Goal: Transaction & Acquisition: Purchase product/service

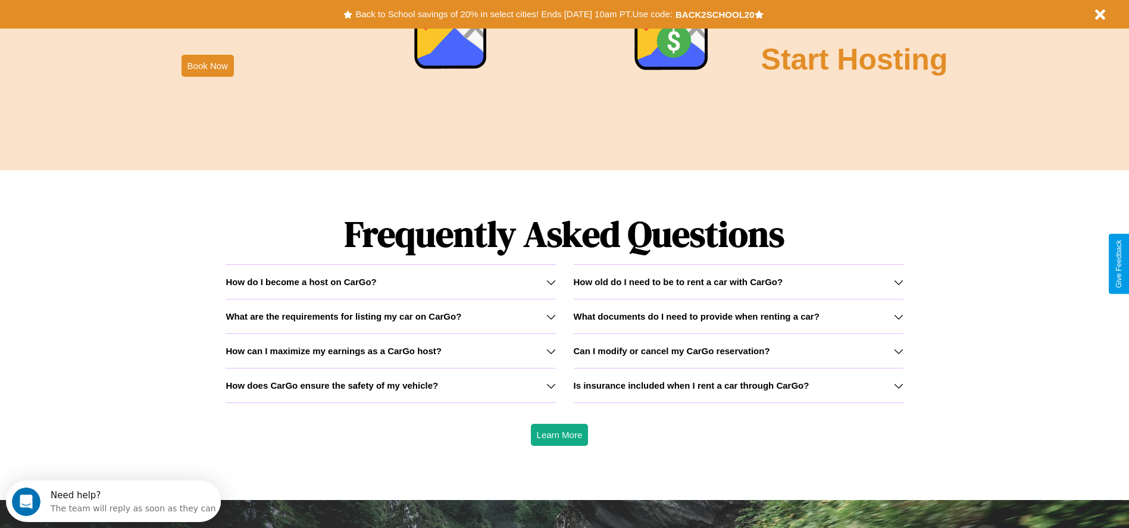
scroll to position [1707, 0]
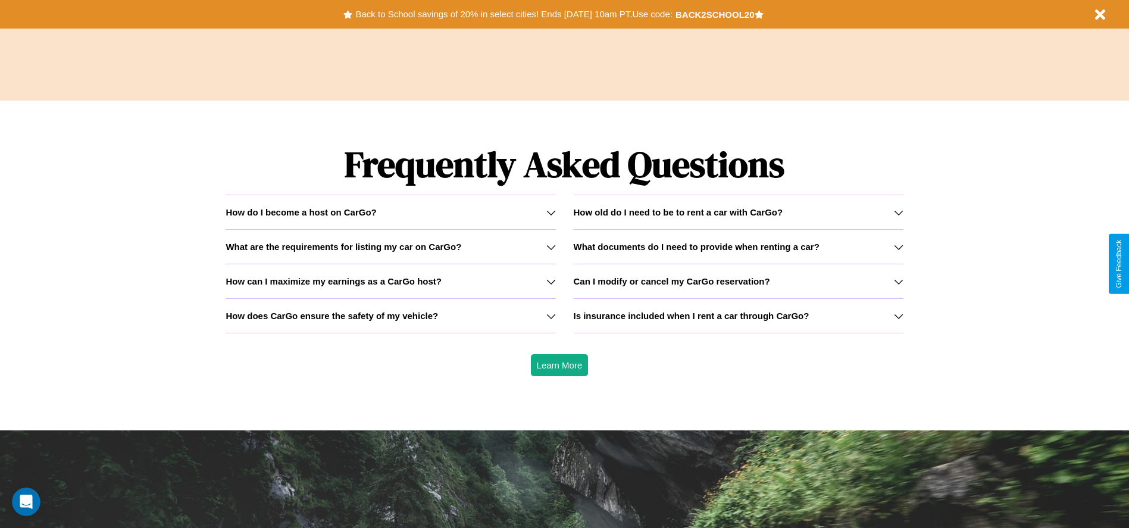
click at [738, 281] on h3 "Can I modify or cancel my CarGo reservation?" at bounding box center [672, 281] width 196 height 10
click at [738, 315] on h3 "Is insurance included when I rent a car through CarGo?" at bounding box center [692, 316] width 236 height 10
click at [738, 246] on h3 "What documents do I need to provide when renting a car?" at bounding box center [697, 247] width 246 height 10
click at [550, 246] on icon at bounding box center [551, 247] width 10 height 10
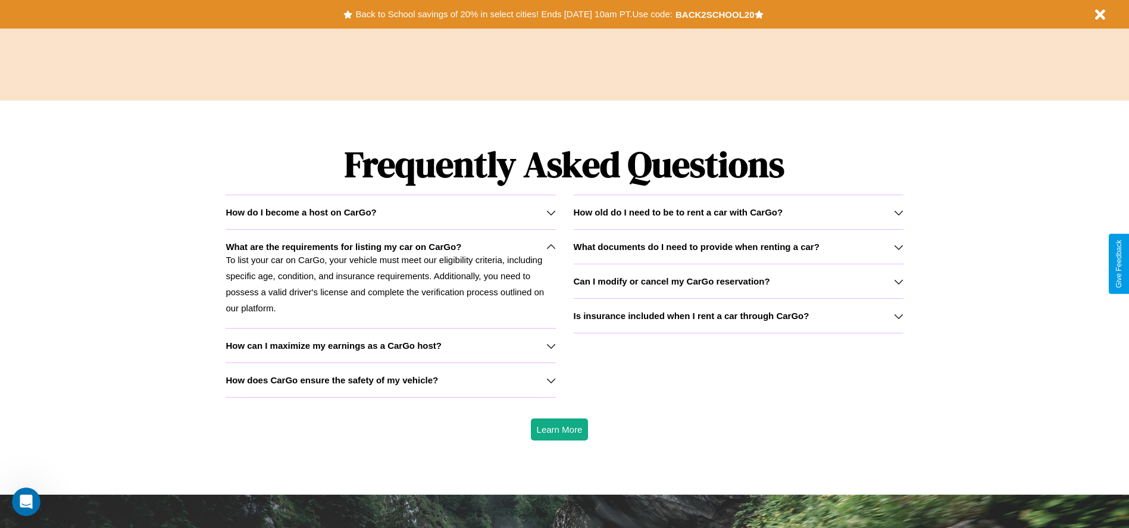
click at [738, 281] on h3 "Can I modify or cancel my CarGo reservation?" at bounding box center [672, 281] width 196 height 10
click at [550, 380] on icon at bounding box center [551, 380] width 10 height 10
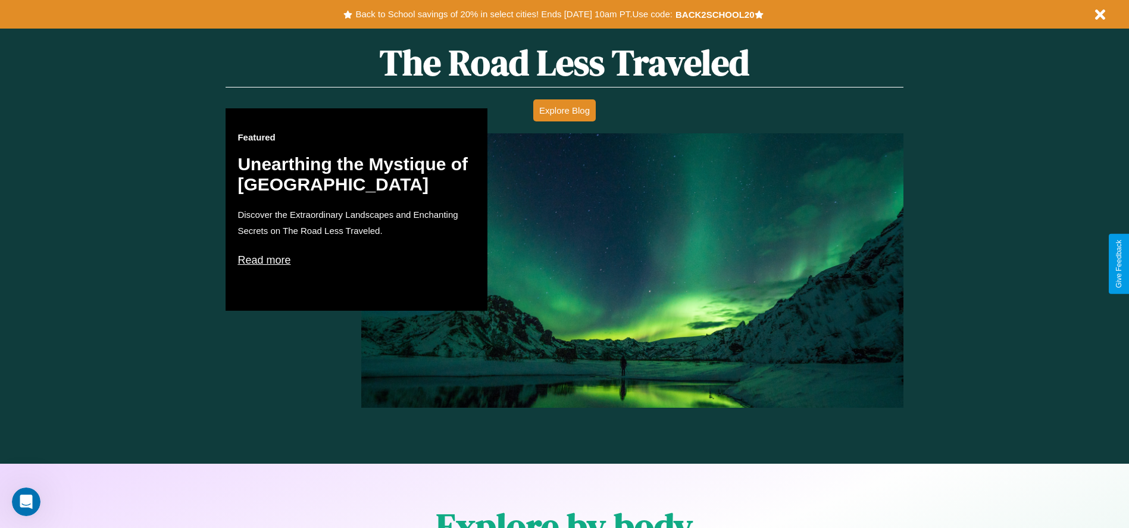
scroll to position [0, 0]
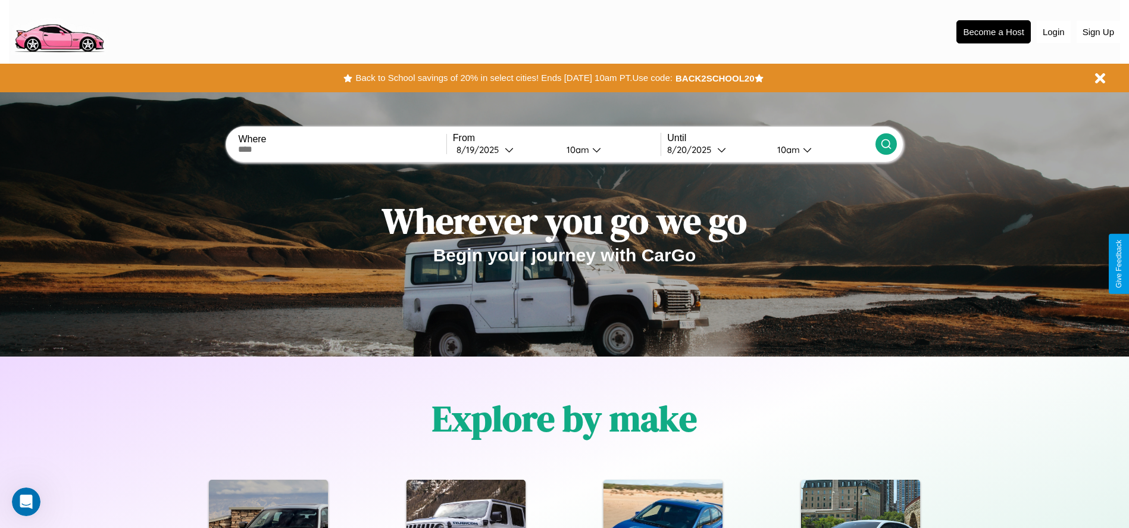
click at [342, 149] on input "text" at bounding box center [342, 150] width 208 height 10
type input "**********"
click at [505, 149] on div "[DATE]" at bounding box center [480, 149] width 48 height 11
select select "*"
select select "****"
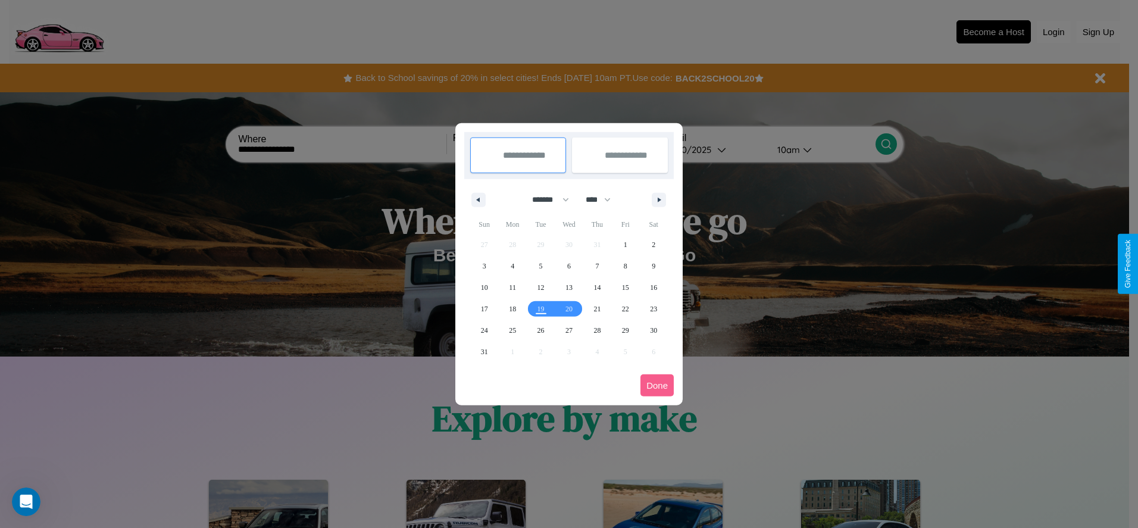
drag, startPoint x: 545, startPoint y: 199, endPoint x: 569, endPoint y: 239, distance: 45.9
click at [545, 199] on select "******* ******** ***** ***** *** **** **** ****** ********* ******* ******** **…" at bounding box center [548, 200] width 51 height 20
select select "*"
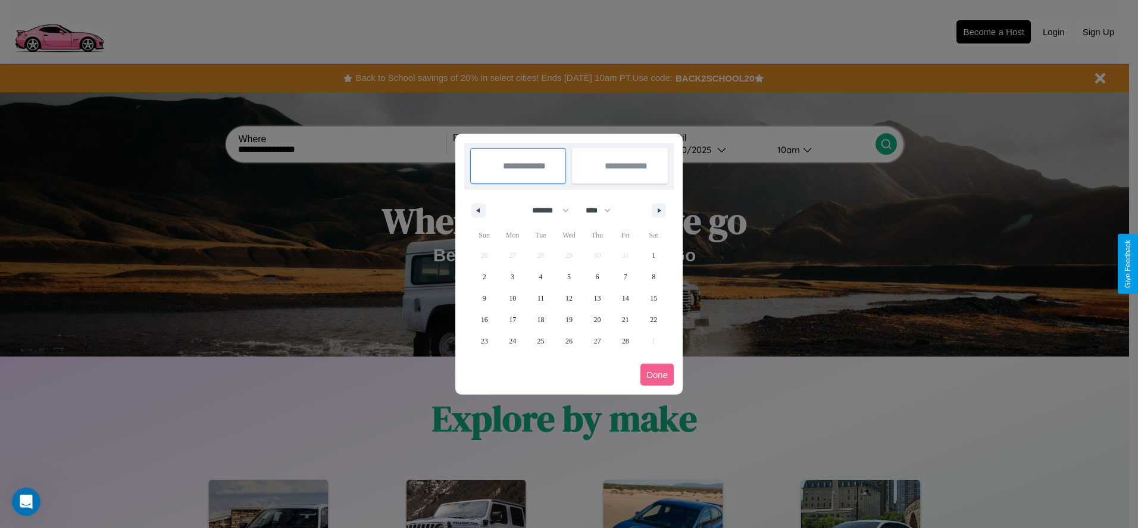
drag, startPoint x: 603, startPoint y: 210, endPoint x: 569, endPoint y: 239, distance: 44.8
click at [603, 210] on select "**** **** **** **** **** **** **** **** **** **** **** **** **** **** **** ****…" at bounding box center [598, 211] width 36 height 20
select select "****"
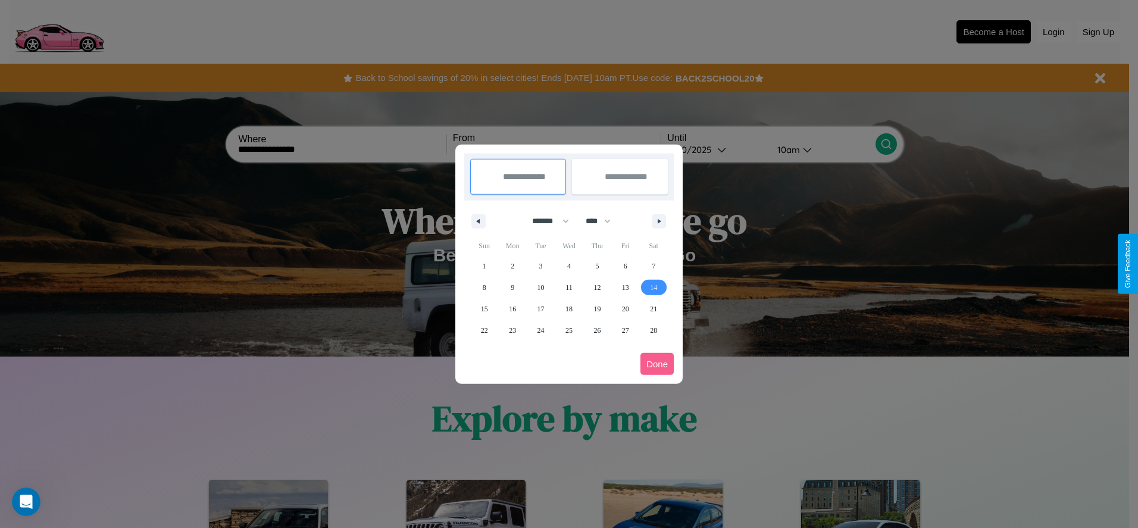
click at [653, 287] on span "14" at bounding box center [653, 287] width 7 height 21
type input "**********"
click at [540, 308] on span "17" at bounding box center [540, 308] width 7 height 21
type input "**********"
click at [657, 364] on button "Done" at bounding box center [656, 364] width 33 height 22
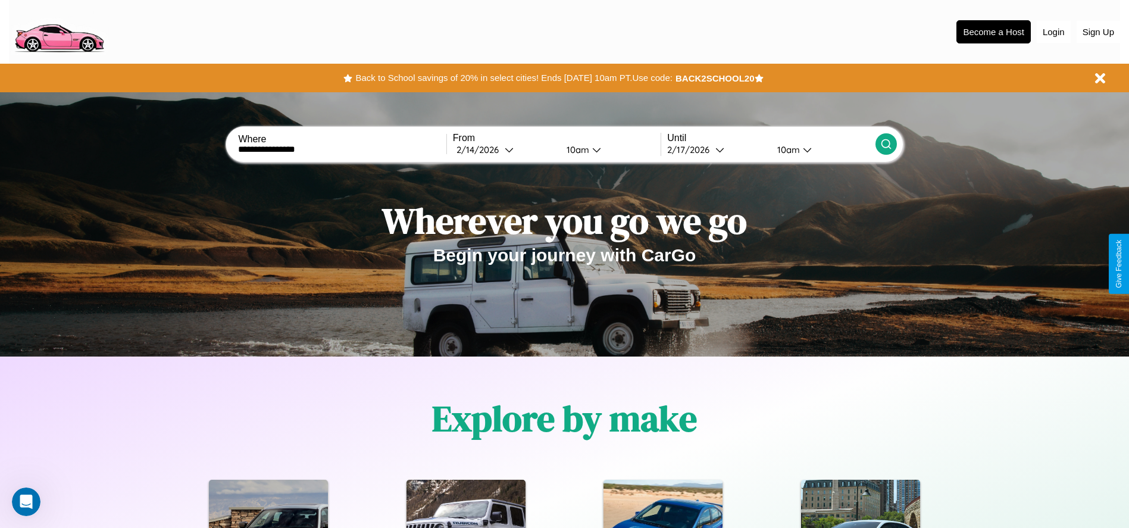
click at [885, 144] on icon at bounding box center [886, 144] width 12 height 12
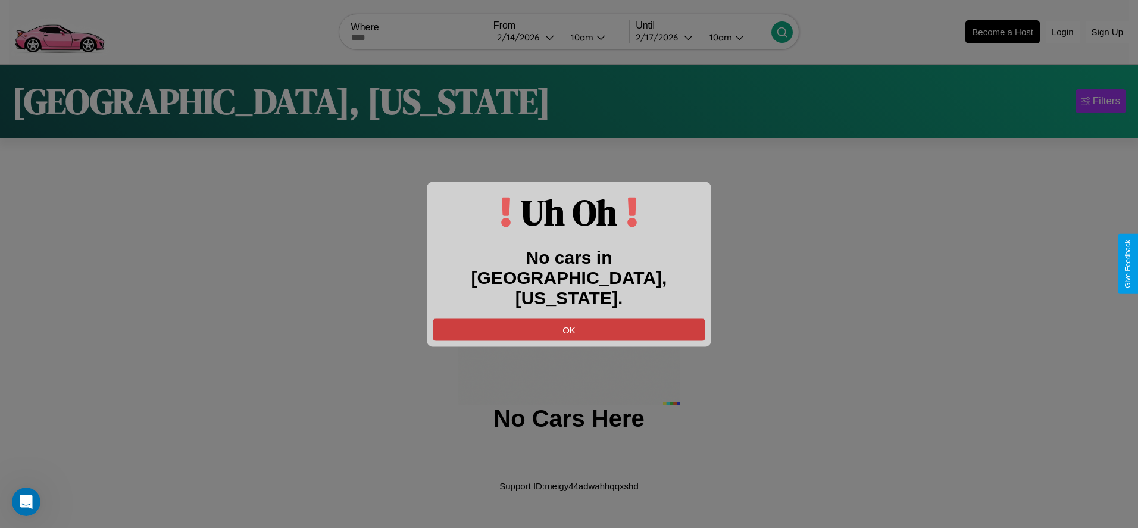
click at [569, 318] on button "OK" at bounding box center [569, 329] width 273 height 22
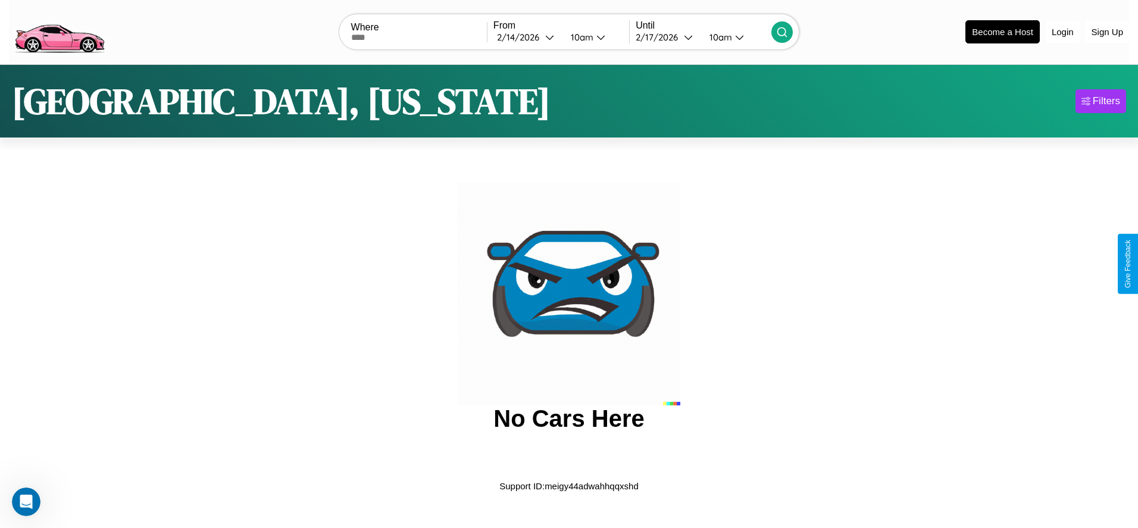
click at [59, 30] on img at bounding box center [59, 31] width 101 height 50
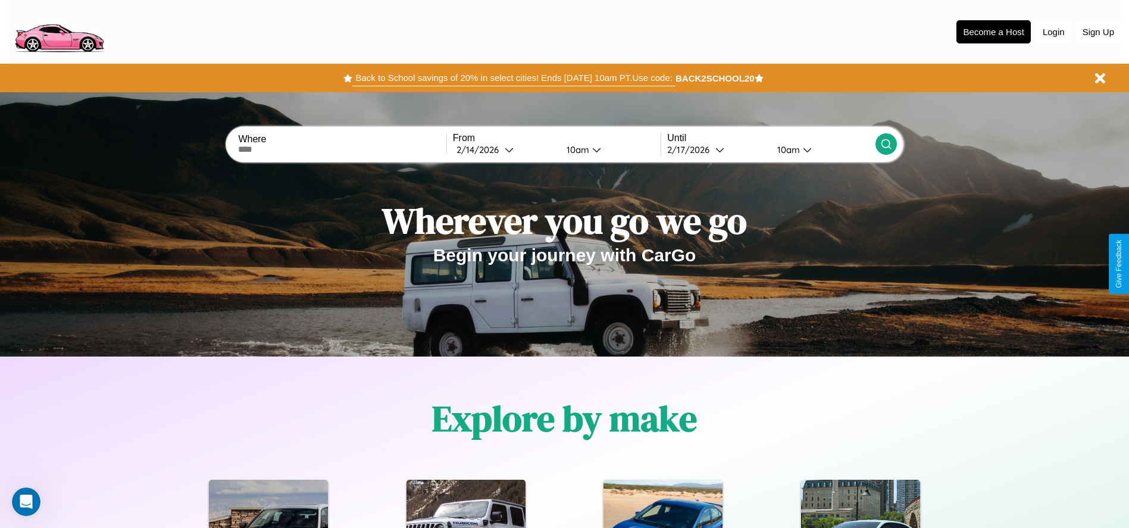
click at [514, 78] on button "Back to School savings of 20% in select cities! Ends [DATE] 10am PT. Use code:" at bounding box center [513, 78] width 323 height 17
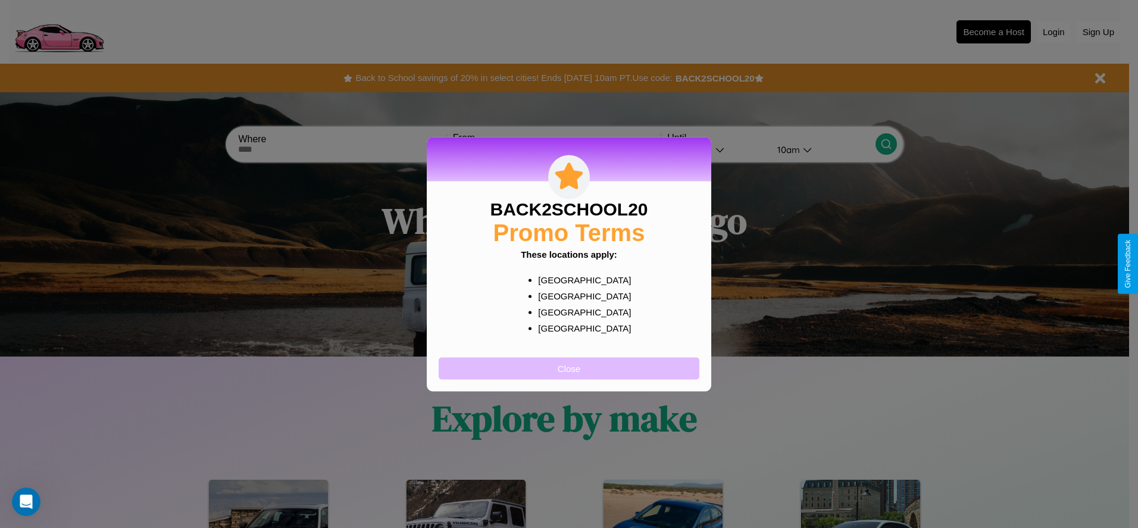
click at [569, 368] on button "Close" at bounding box center [569, 368] width 261 height 22
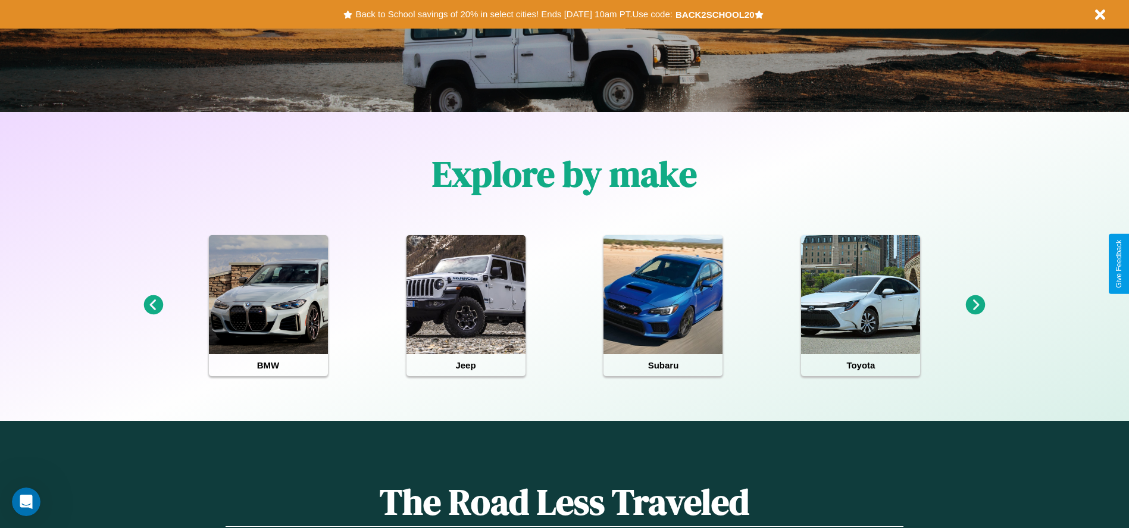
scroll to position [247, 0]
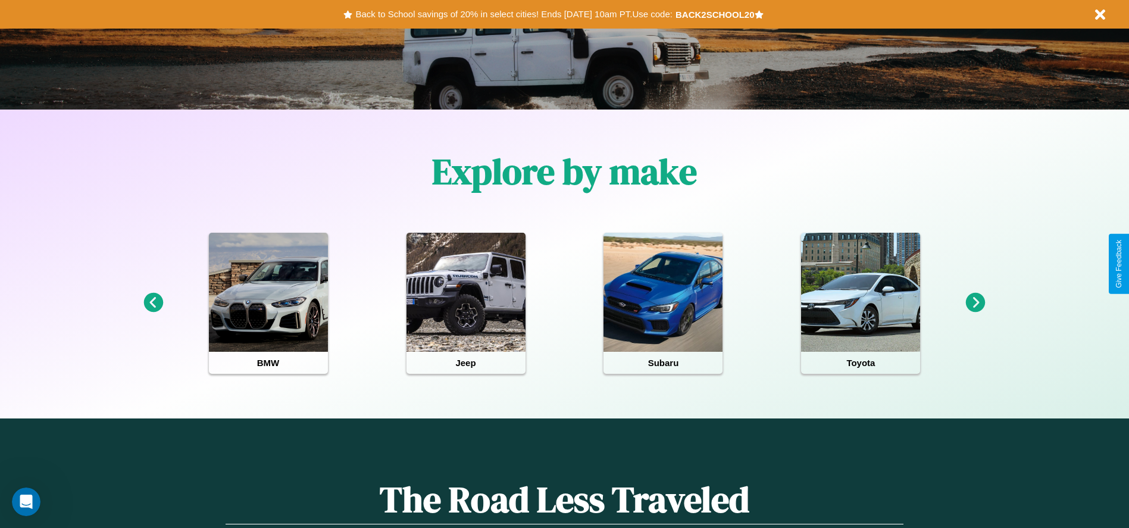
click at [975, 303] on icon at bounding box center [976, 303] width 20 height 20
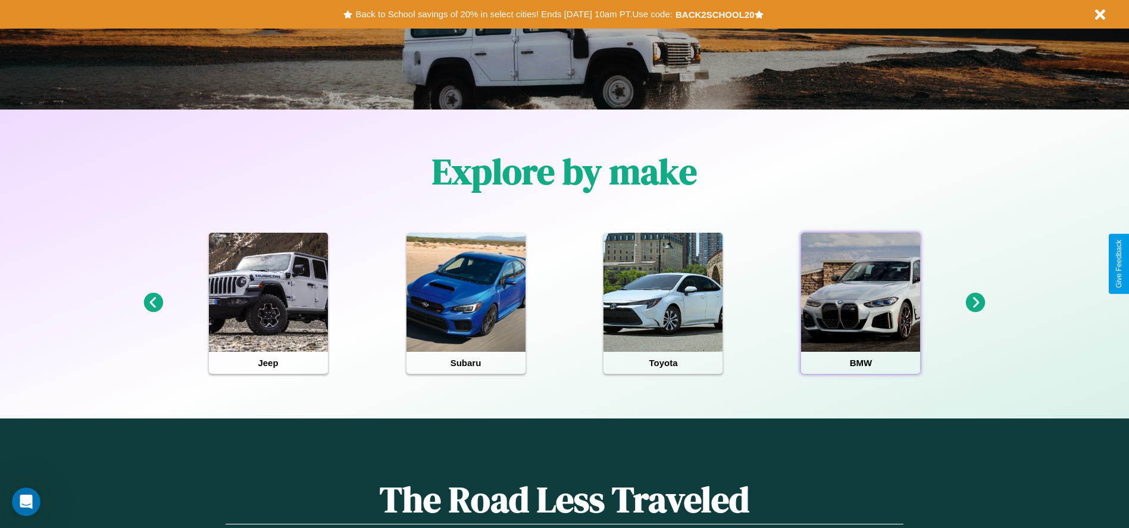
click at [860, 303] on div at bounding box center [860, 292] width 119 height 119
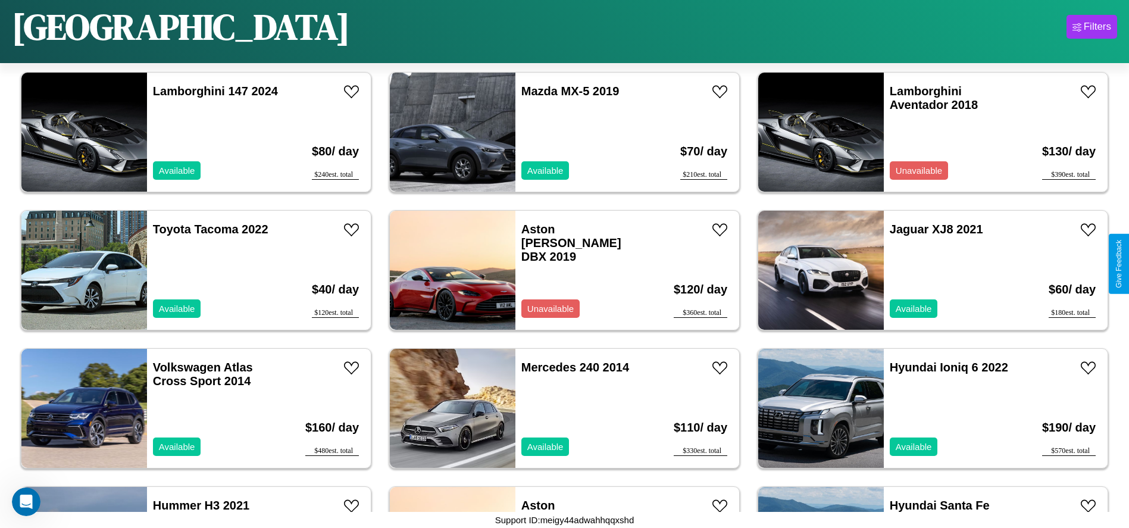
scroll to position [547, 0]
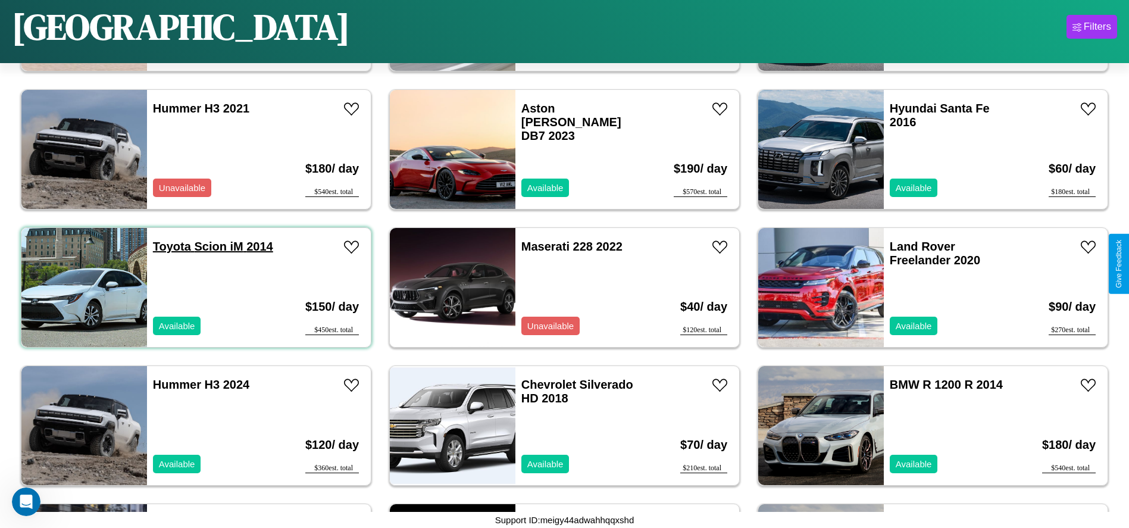
click at [170, 246] on link "Toyota Scion iM 2014" at bounding box center [213, 246] width 120 height 13
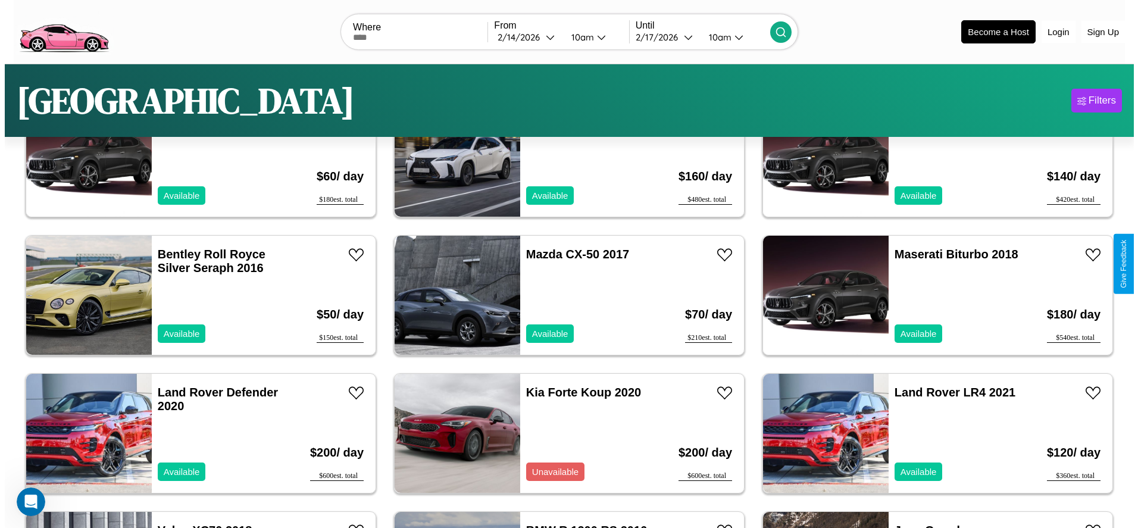
scroll to position [0, 0]
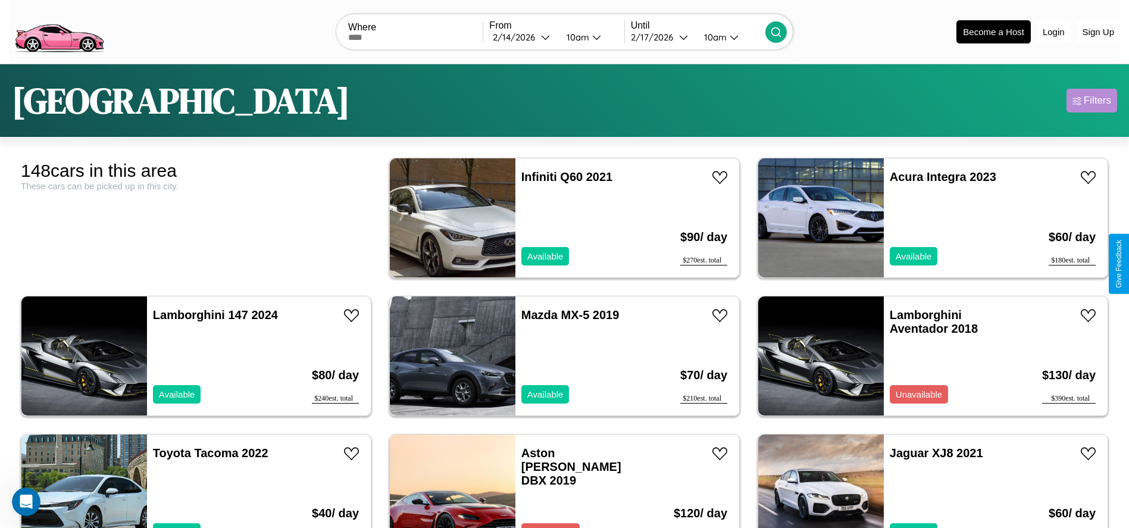
click at [1091, 101] on div "Filters" at bounding box center [1097, 101] width 27 height 12
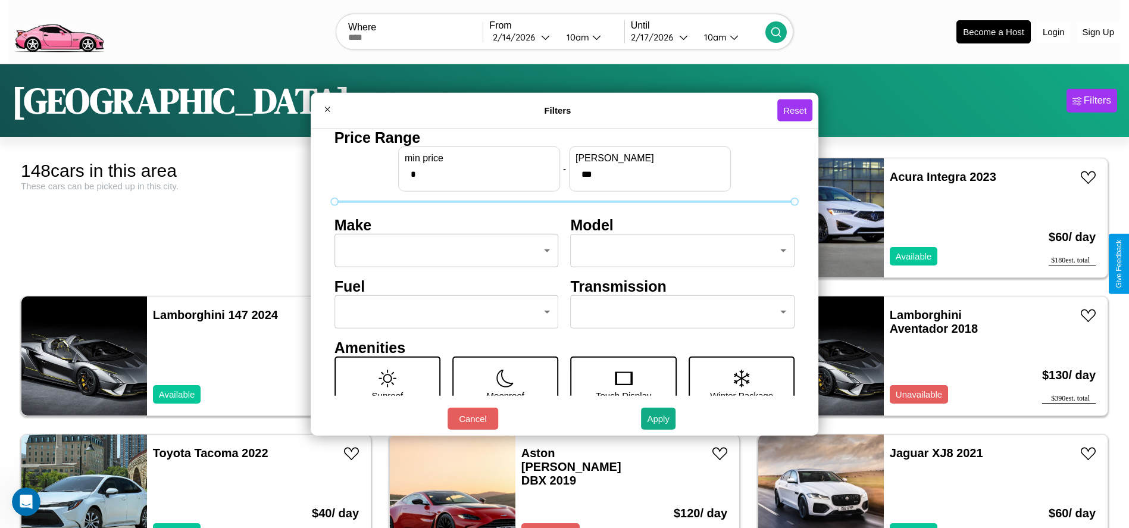
click at [443, 251] on body "CarGo Where From [DATE] 10am Until [DATE] 10am Become a Host Login Sign Up [GEO…" at bounding box center [564, 301] width 1129 height 602
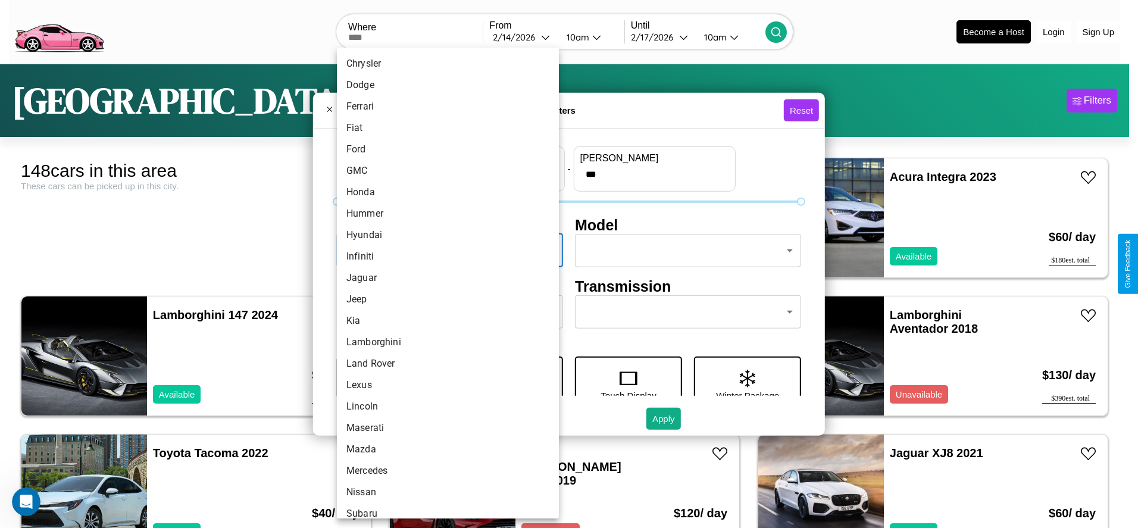
scroll to position [310, 0]
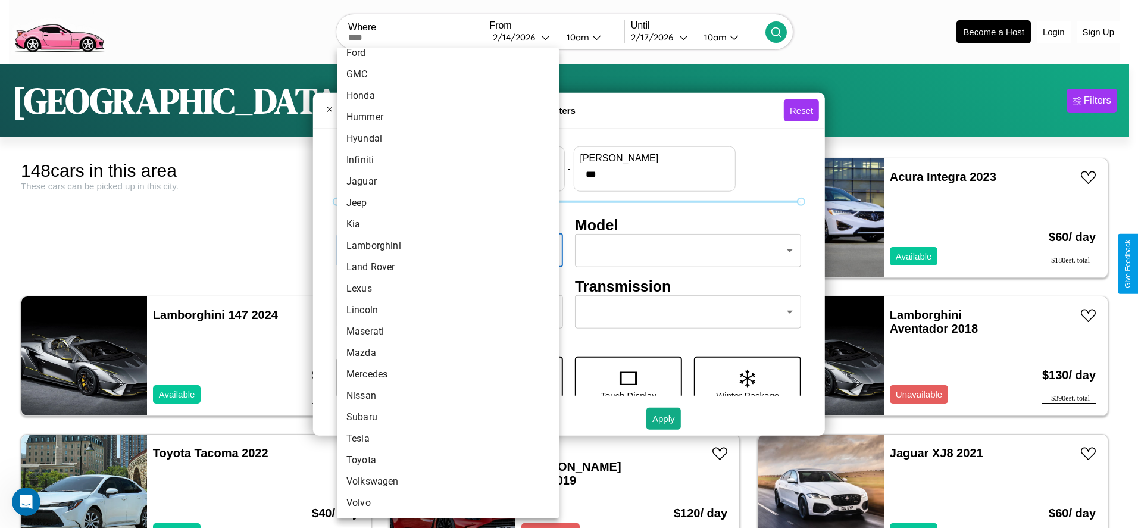
click at [443, 481] on li "Volkswagen" at bounding box center [448, 481] width 222 height 21
type input "**********"
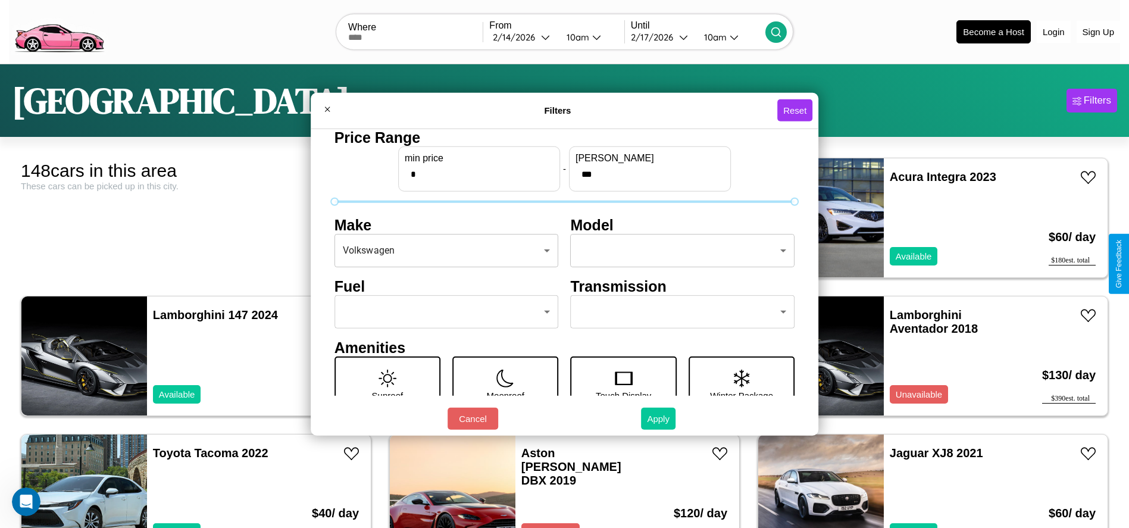
click at [659, 418] on button "Apply" at bounding box center [658, 419] width 35 height 22
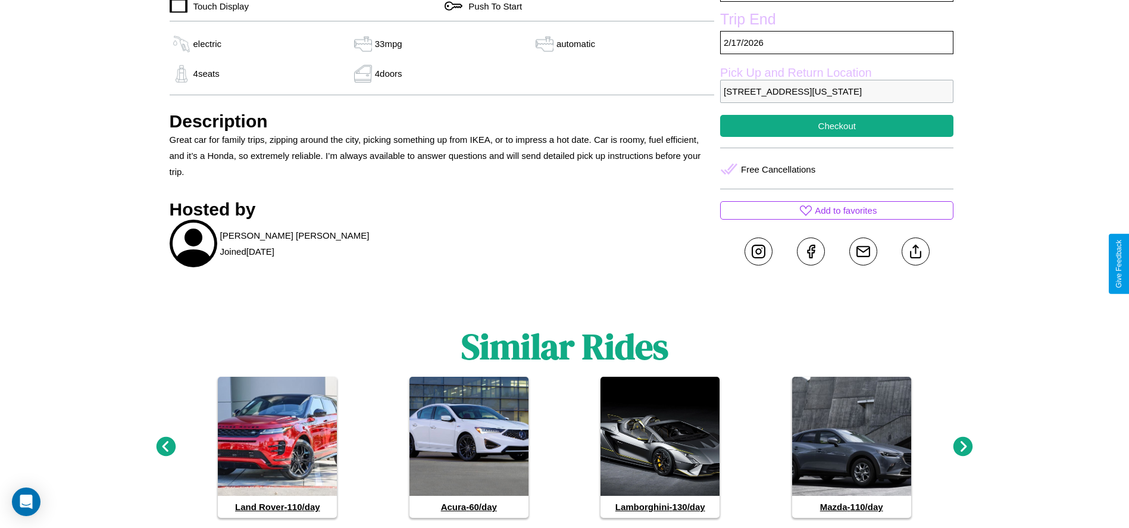
scroll to position [486, 0]
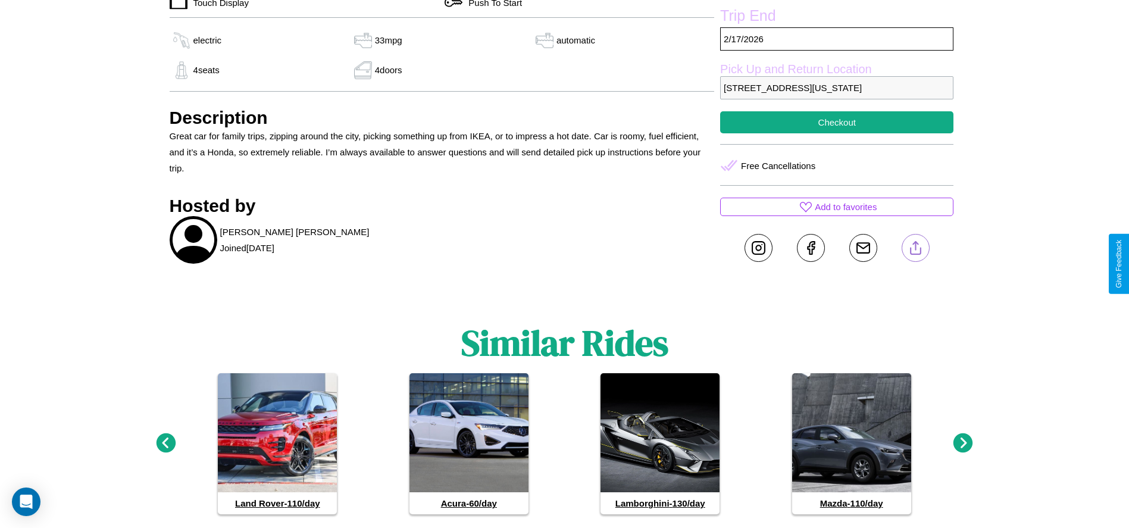
click at [915, 250] on line at bounding box center [915, 246] width 0 height 8
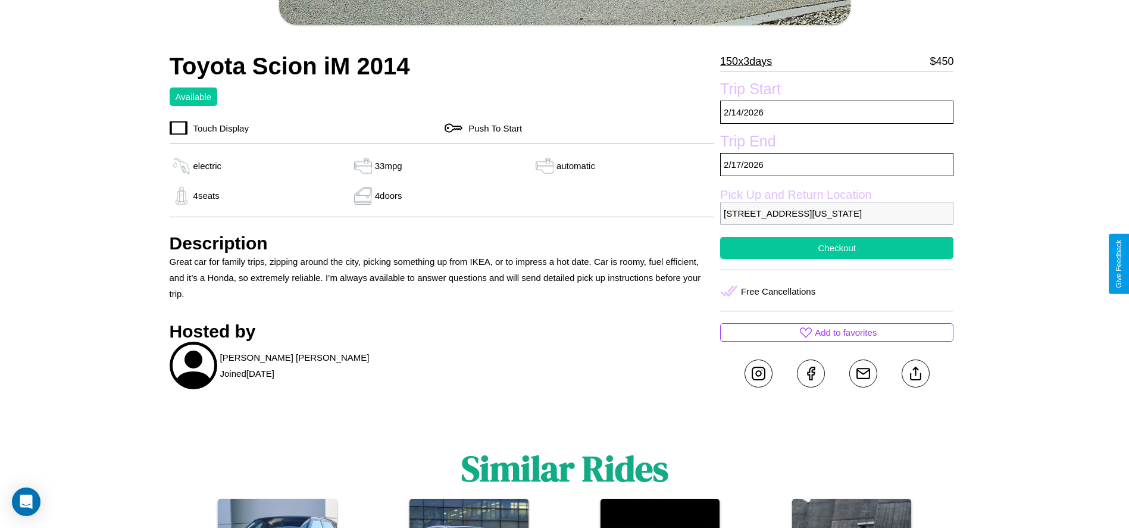
click at [837, 259] on button "Checkout" at bounding box center [836, 248] width 233 height 22
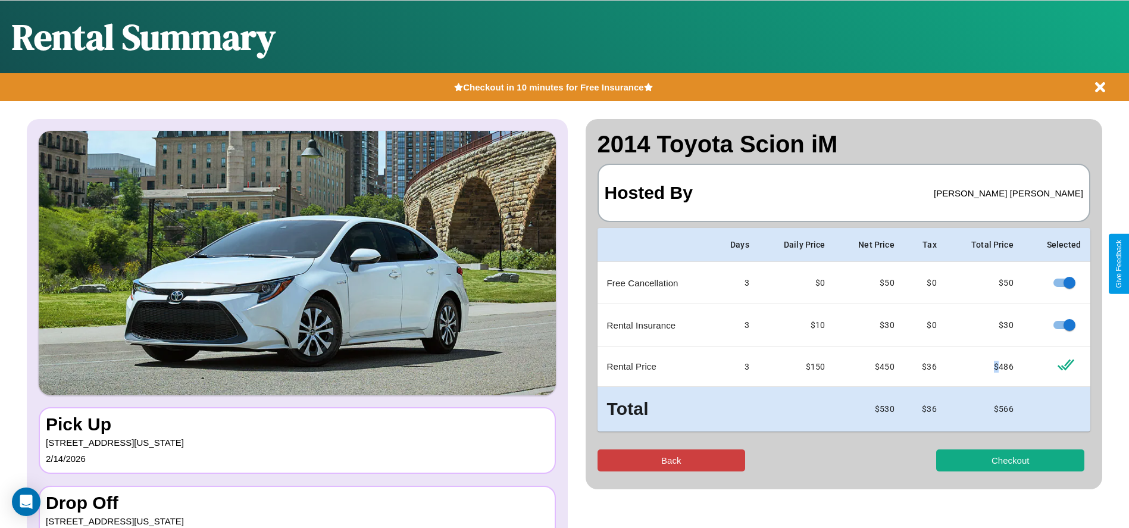
click at [671, 460] on button "Back" at bounding box center [671, 460] width 148 height 22
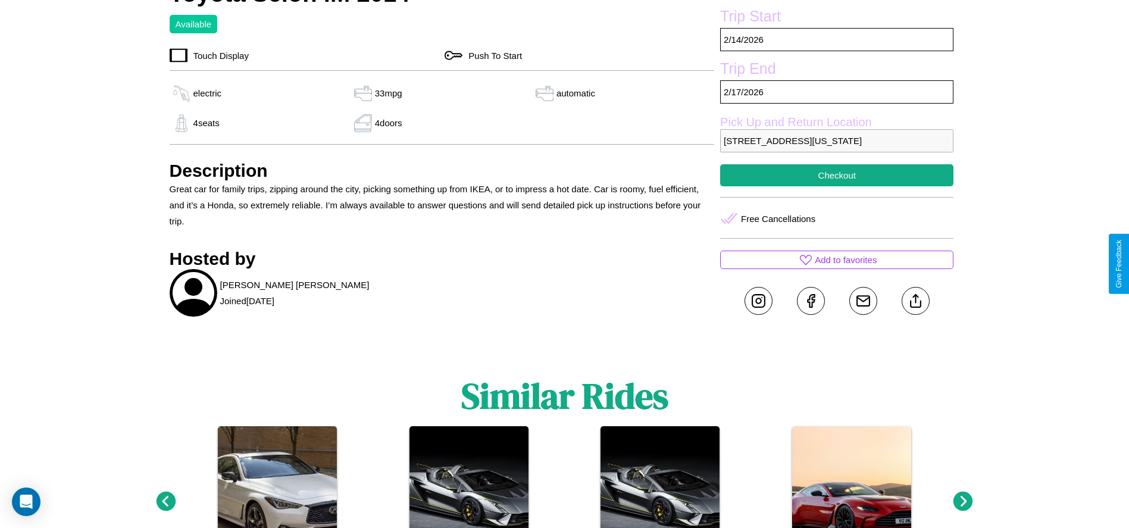
scroll to position [486, 0]
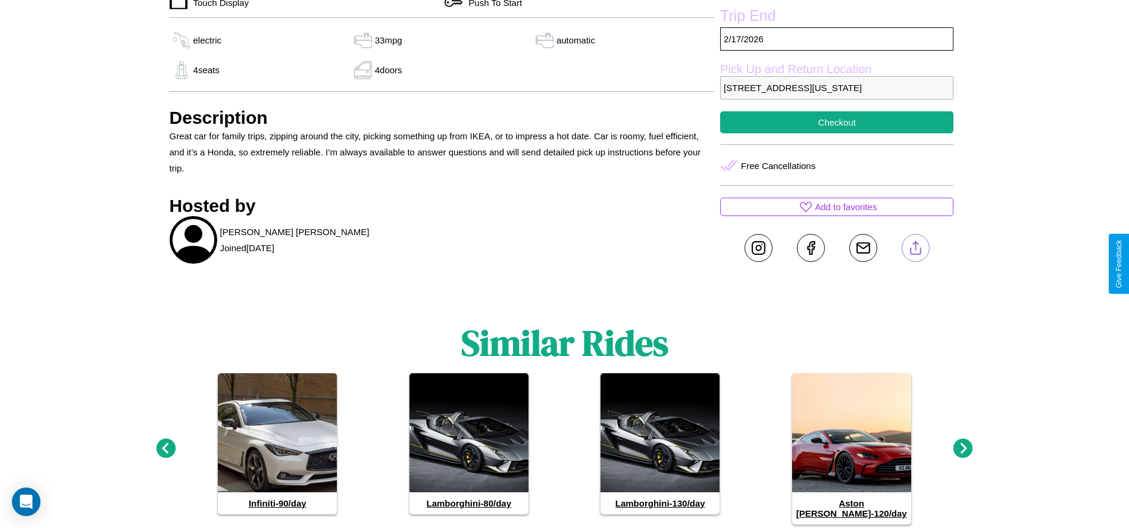
click at [915, 250] on line at bounding box center [915, 246] width 0 height 8
